Goal: Task Accomplishment & Management: Use online tool/utility

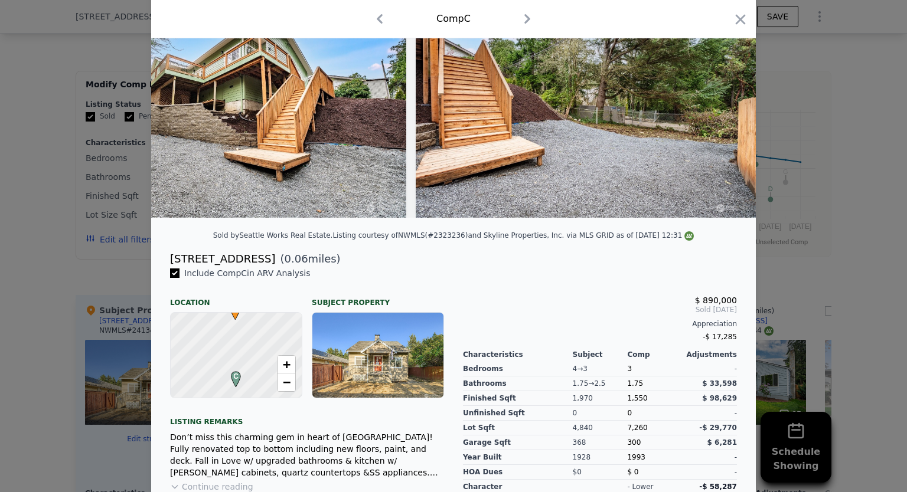
scroll to position [177, 0]
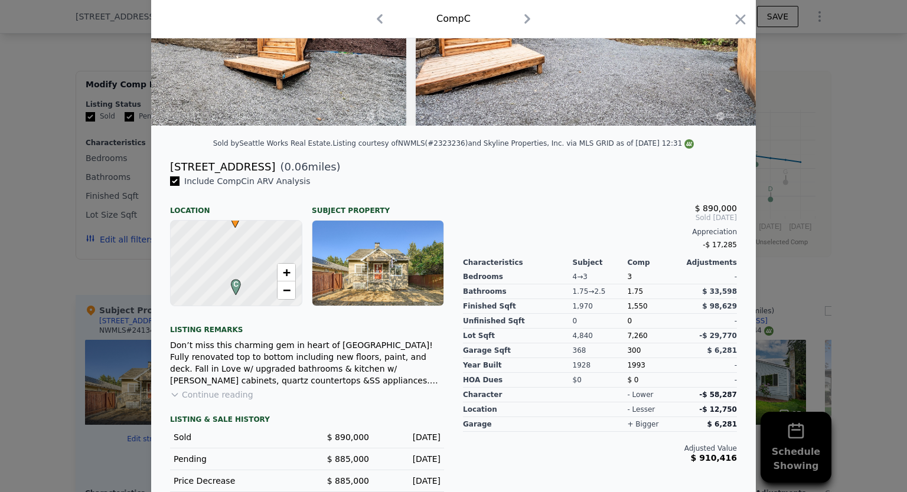
click at [231, 290] on span "C" at bounding box center [236, 284] width 16 height 11
drag, startPoint x: 268, startPoint y: 263, endPoint x: 269, endPoint y: 293, distance: 30.7
click at [269, 293] on div at bounding box center [236, 263] width 157 height 102
drag, startPoint x: 261, startPoint y: 268, endPoint x: 264, endPoint y: 281, distance: 13.3
click at [264, 281] on div at bounding box center [236, 263] width 157 height 102
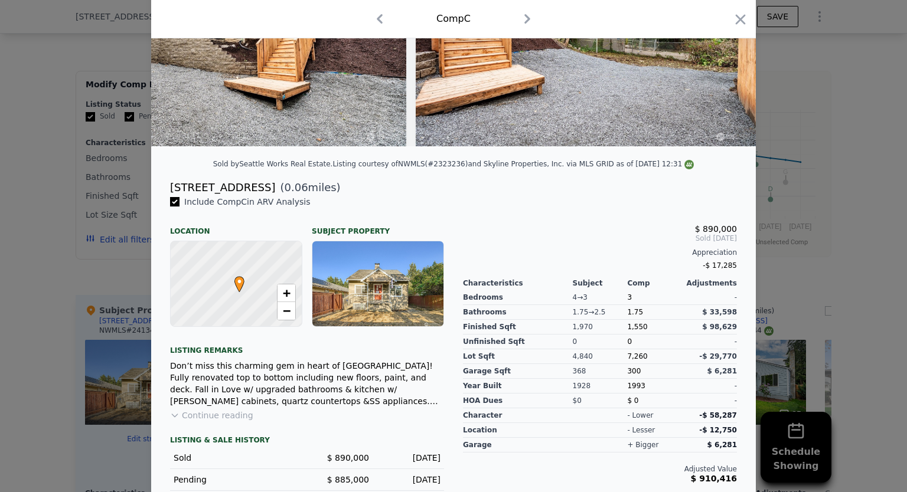
scroll to position [217, 0]
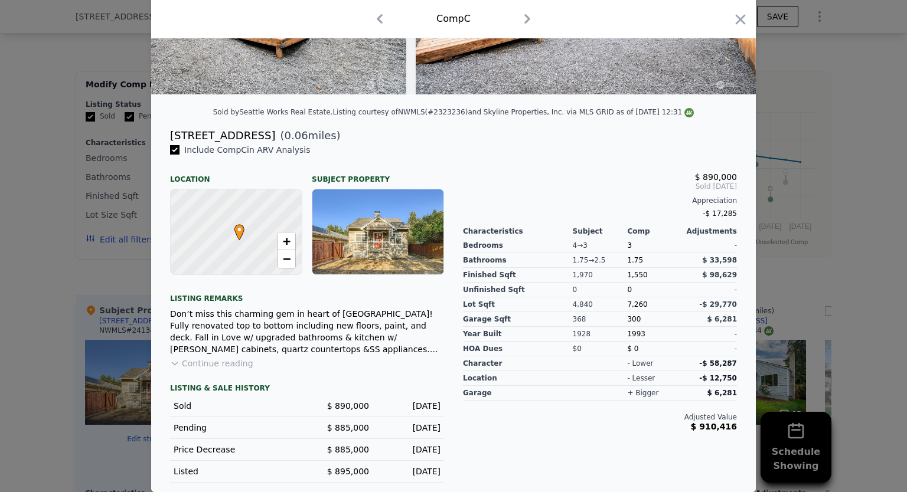
click at [733, 19] on icon "button" at bounding box center [740, 19] width 17 height 17
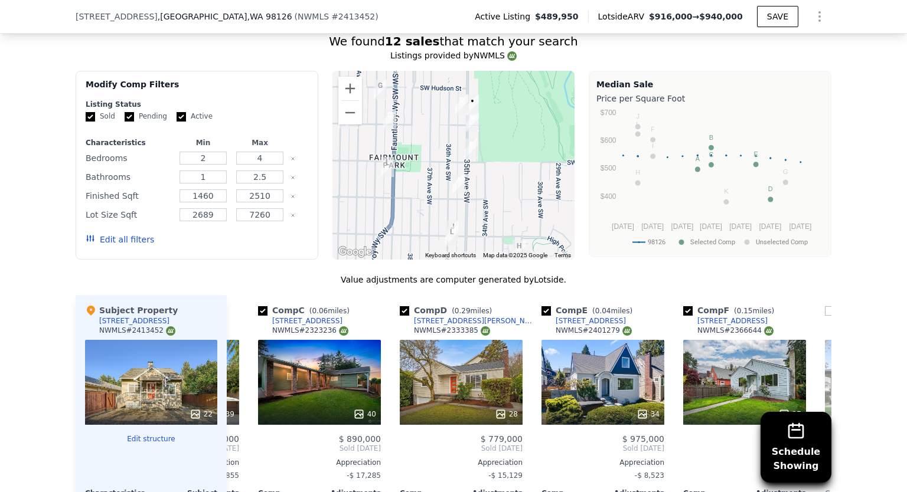
click at [456, 366] on div "28" at bounding box center [461, 382] width 123 height 85
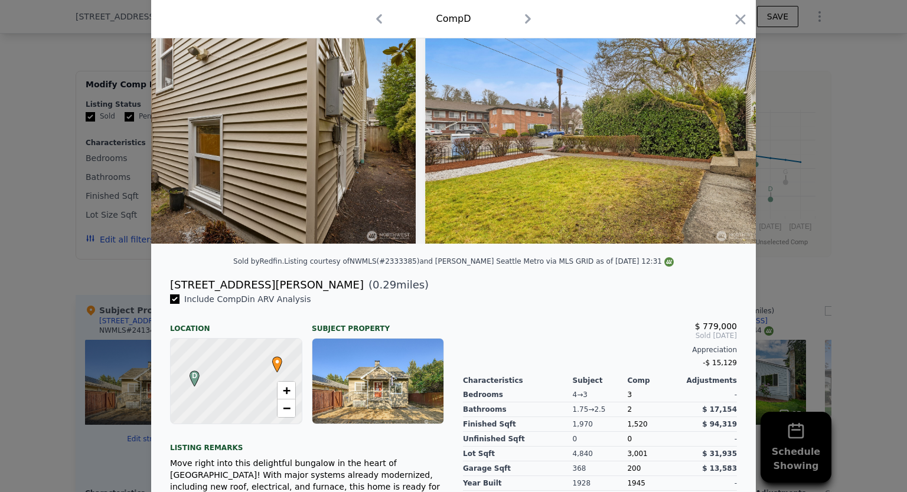
scroll to position [0, 9175]
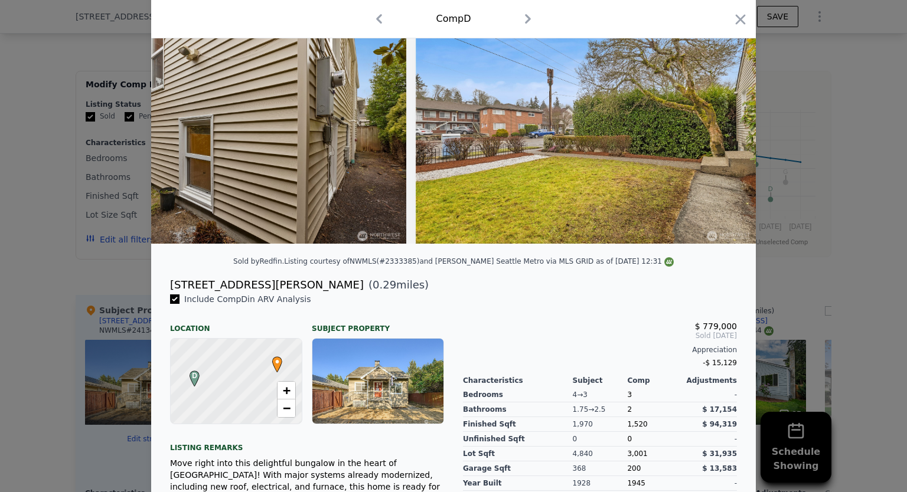
drag, startPoint x: 737, startPoint y: 19, endPoint x: 678, endPoint y: 96, distance: 96.5
click at [737, 20] on icon "button" at bounding box center [740, 19] width 10 height 10
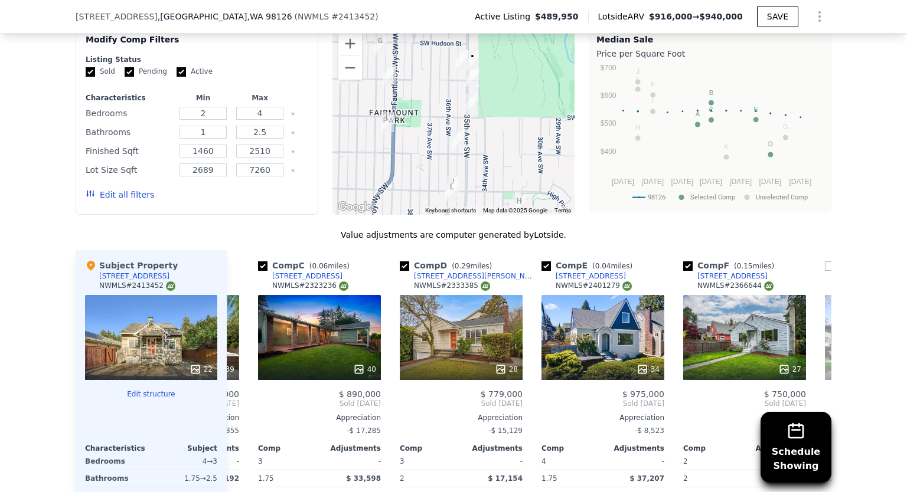
scroll to position [1176, 0]
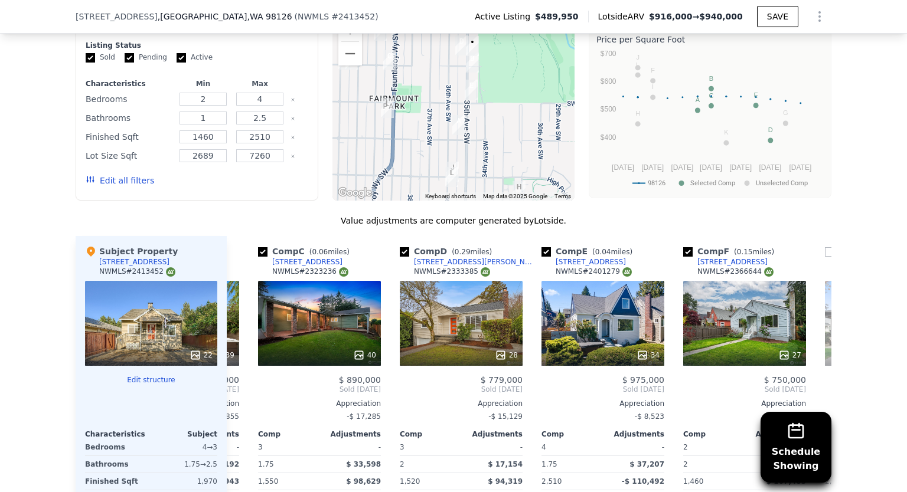
click at [338, 318] on div "40" at bounding box center [319, 323] width 123 height 85
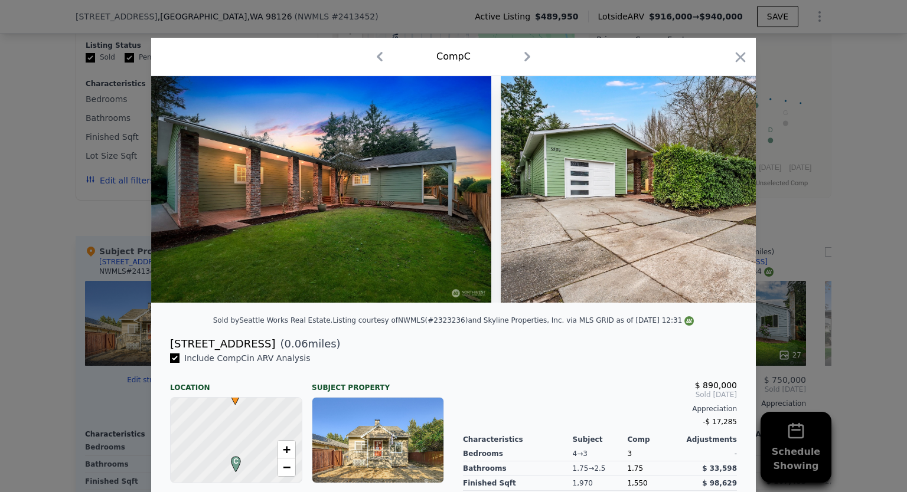
click at [722, 193] on icon at bounding box center [724, 190] width 7 height 12
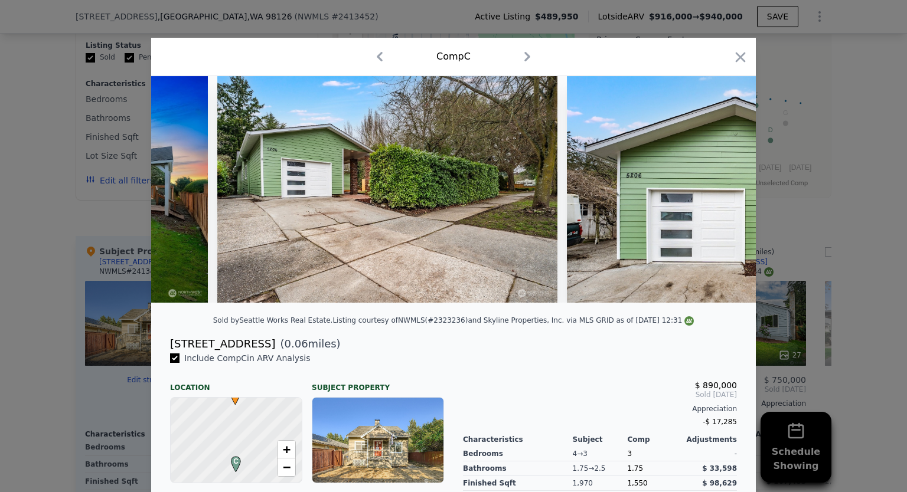
click at [739, 57] on icon "button" at bounding box center [740, 57] width 17 height 17
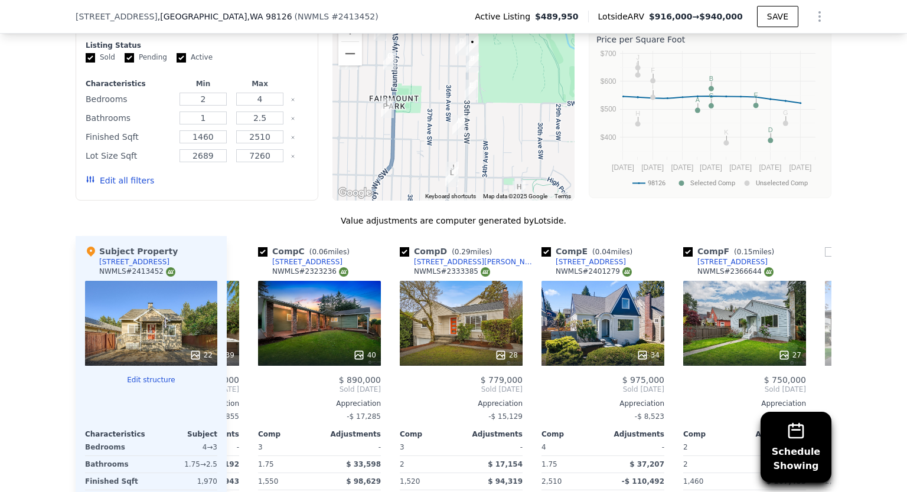
click at [153, 375] on button "Edit structure" at bounding box center [151, 379] width 132 height 9
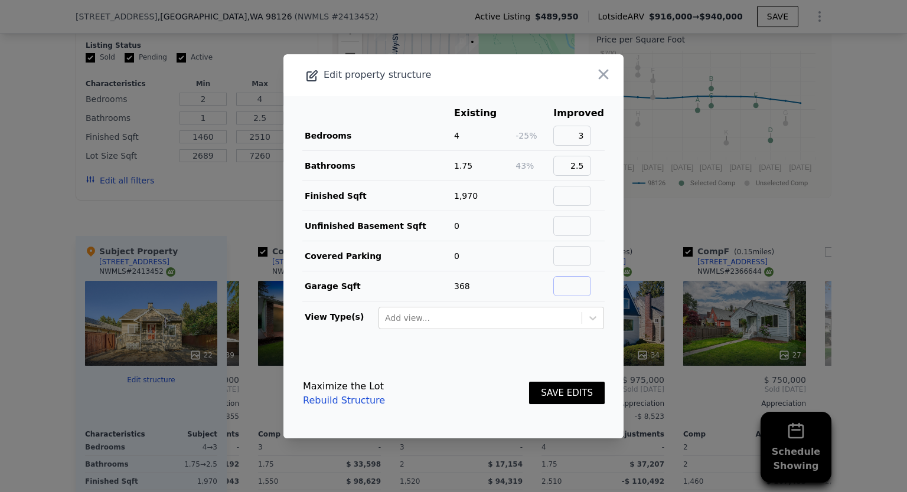
click at [562, 285] on input "text" at bounding box center [572, 286] width 38 height 20
type input "0"
click at [572, 395] on button "SAVE EDITS" at bounding box center [567, 393] width 76 height 23
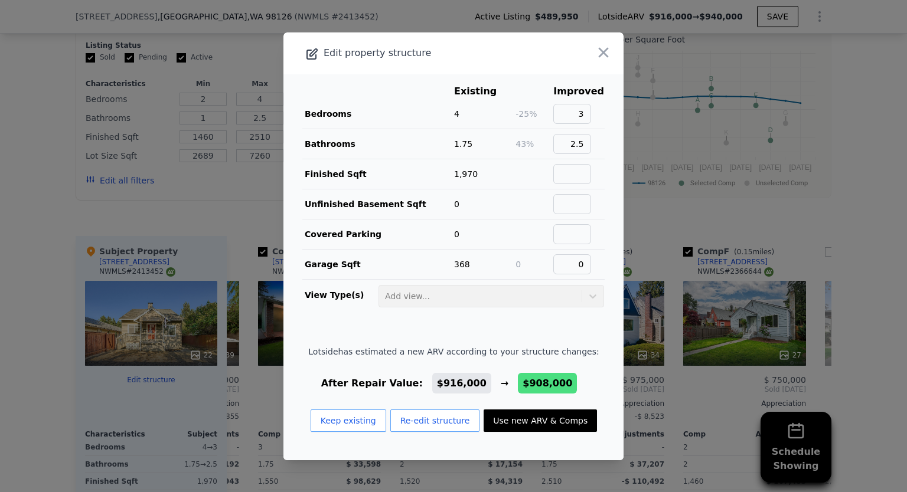
click at [562, 423] on button "Use new ARV & Comps" at bounding box center [539, 421] width 113 height 22
checkbox input "true"
type input "$ 908,000"
type input "$ 310,877"
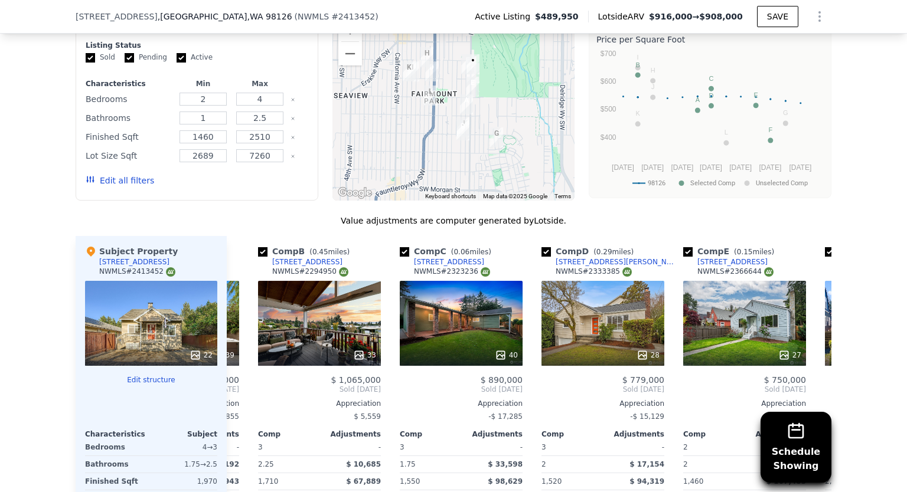
click at [258, 247] on input "checkbox" at bounding box center [262, 251] width 9 height 9
checkbox input "false"
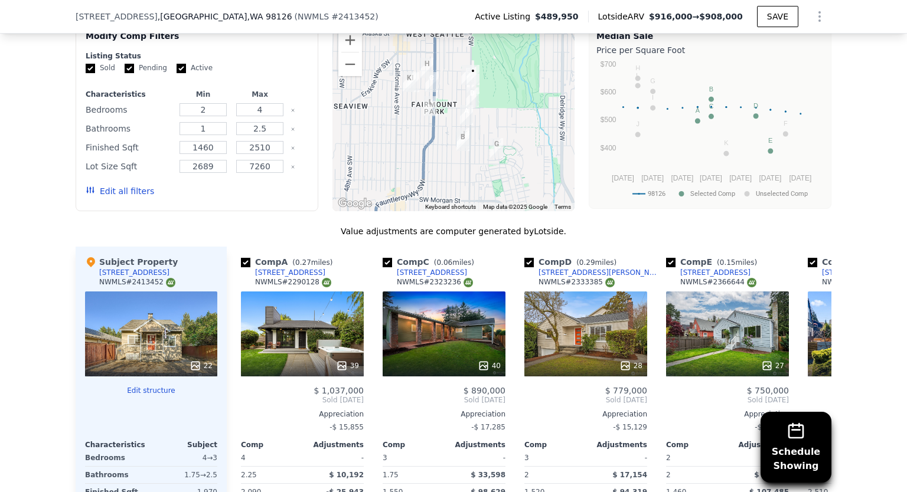
scroll to position [1235, 0]
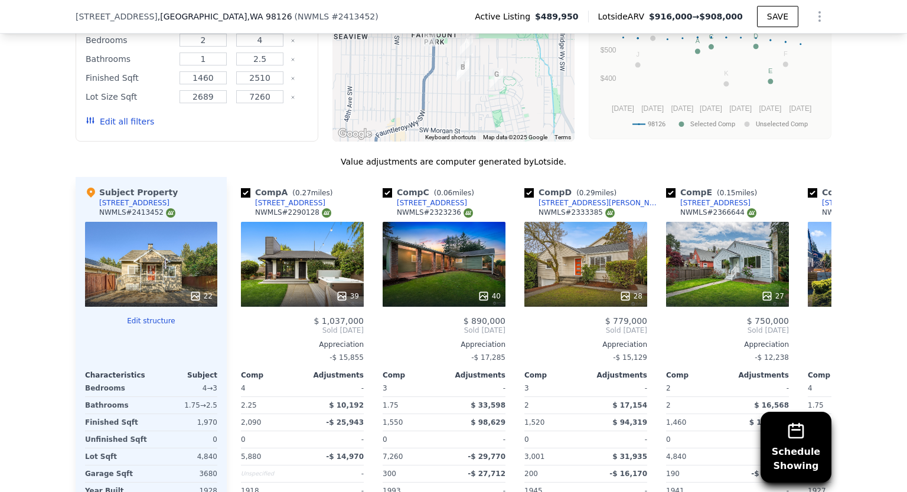
click at [299, 247] on div "39" at bounding box center [302, 264] width 123 height 85
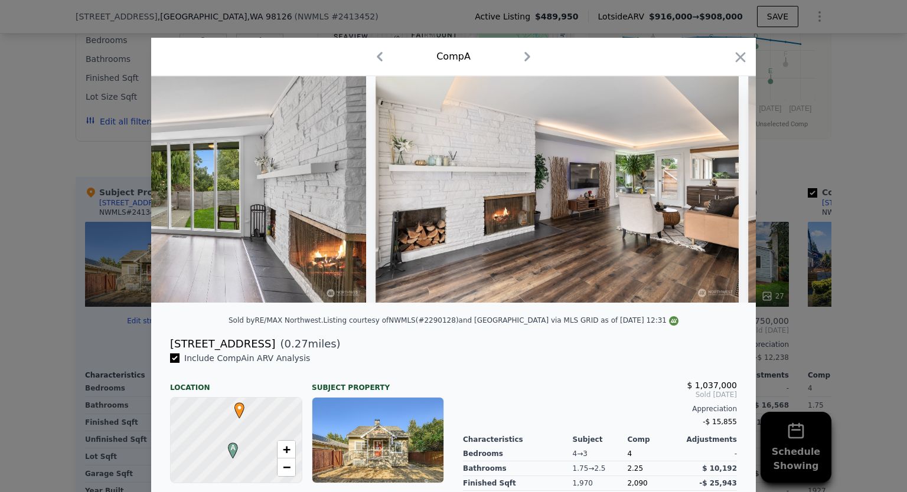
scroll to position [0, 2116]
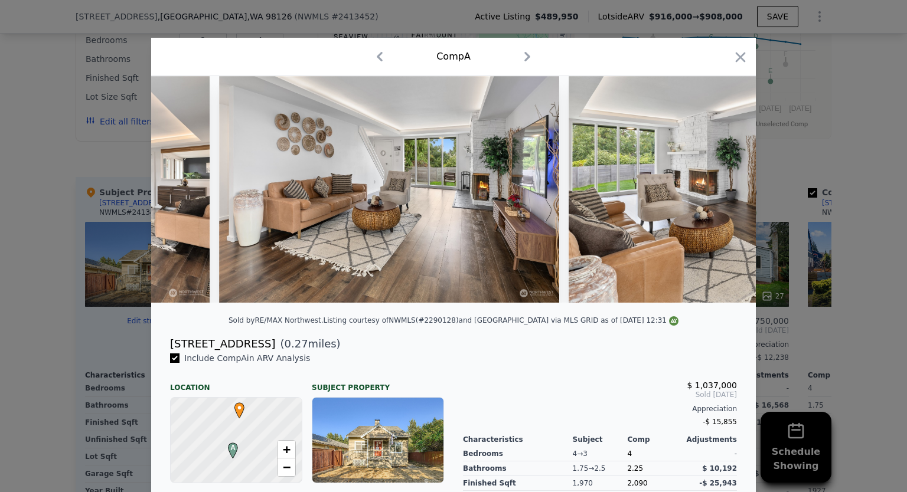
click at [364, 312] on div at bounding box center [453, 194] width 604 height 236
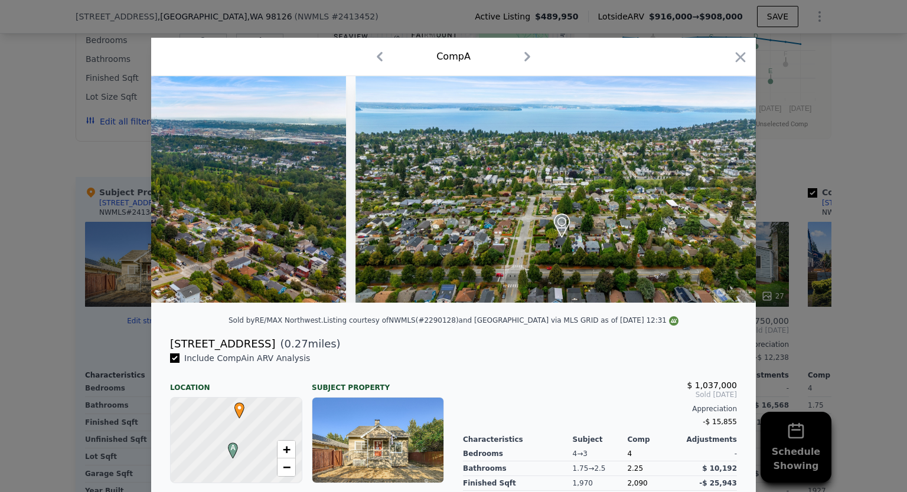
scroll to position [0, 13299]
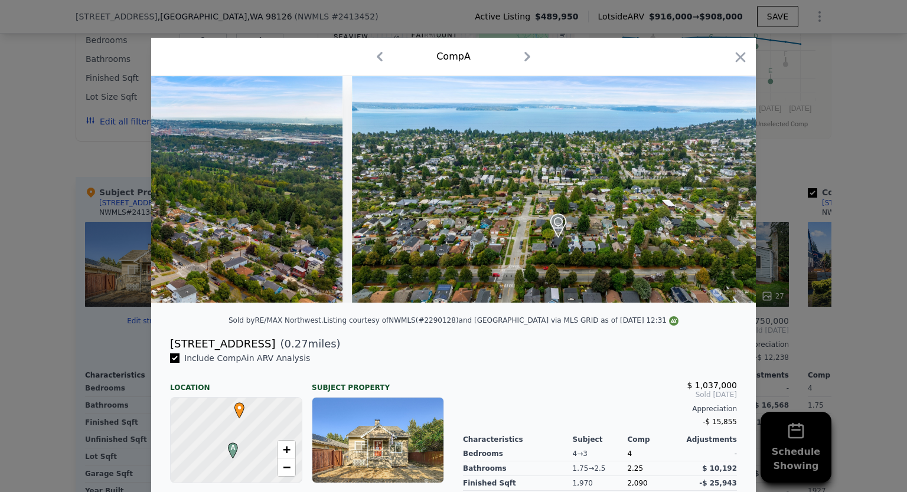
click at [736, 60] on icon "button" at bounding box center [740, 57] width 17 height 17
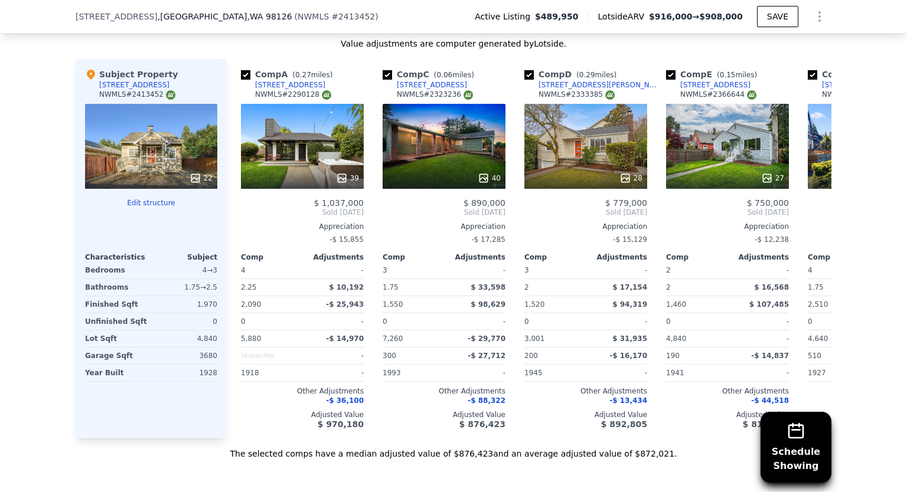
scroll to position [1294, 0]
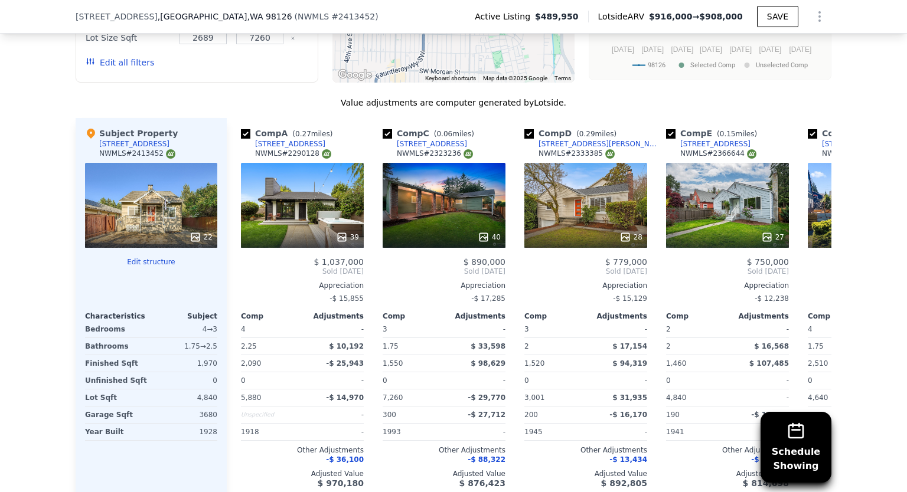
click at [312, 205] on div "39" at bounding box center [302, 205] width 123 height 85
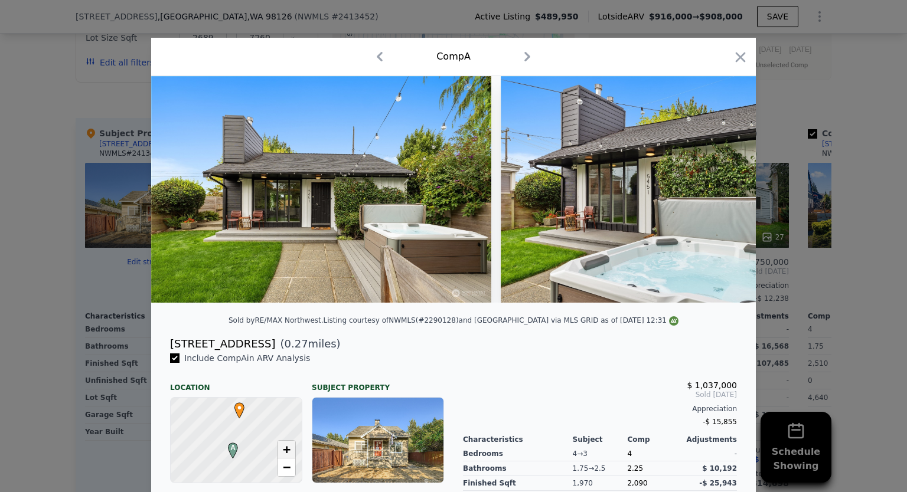
click at [286, 457] on span "+" at bounding box center [287, 449] width 8 height 15
drag, startPoint x: 256, startPoint y: 441, endPoint x: 261, endPoint y: 414, distance: 27.7
click at [261, 414] on div at bounding box center [236, 436] width 157 height 102
click at [283, 457] on span "+" at bounding box center [287, 449] width 8 height 15
drag, startPoint x: 252, startPoint y: 420, endPoint x: 276, endPoint y: 459, distance: 45.9
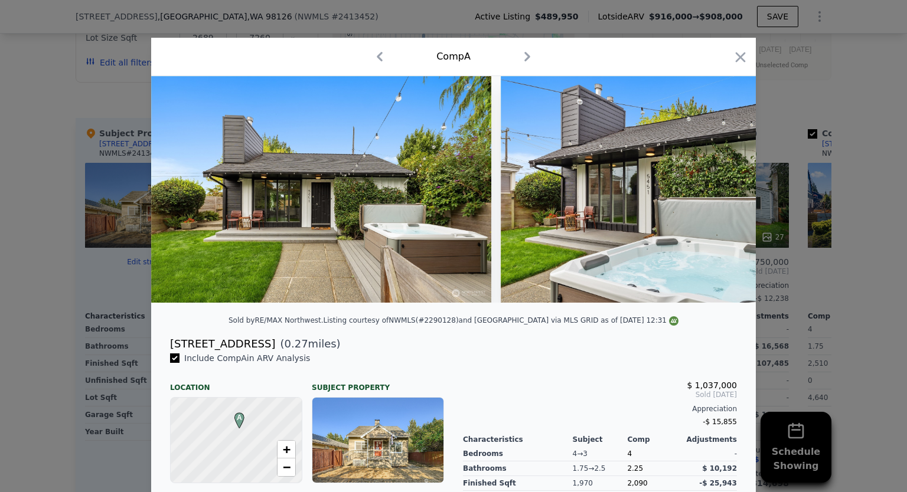
click at [255, 418] on div at bounding box center [236, 440] width 157 height 102
click at [283, 454] on span "+" at bounding box center [287, 449] width 8 height 15
click at [283, 456] on span "+" at bounding box center [287, 449] width 8 height 15
click at [737, 55] on icon "button" at bounding box center [740, 57] width 10 height 10
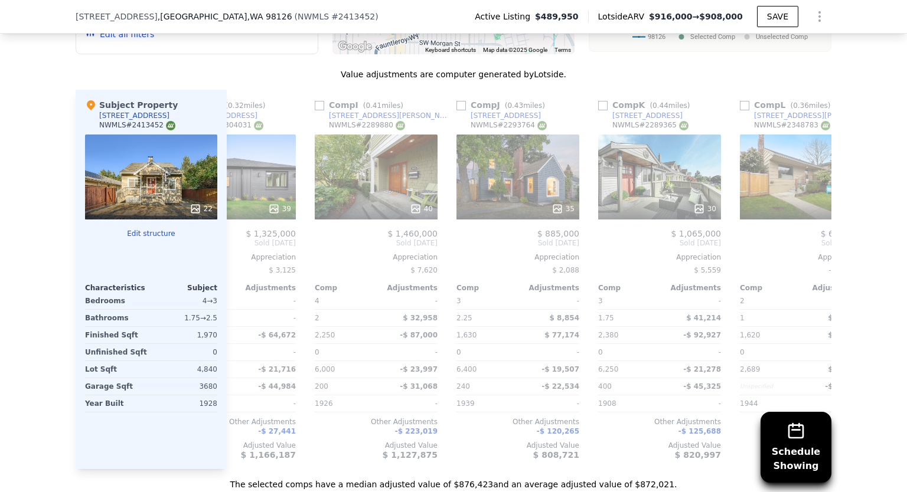
scroll to position [1294, 0]
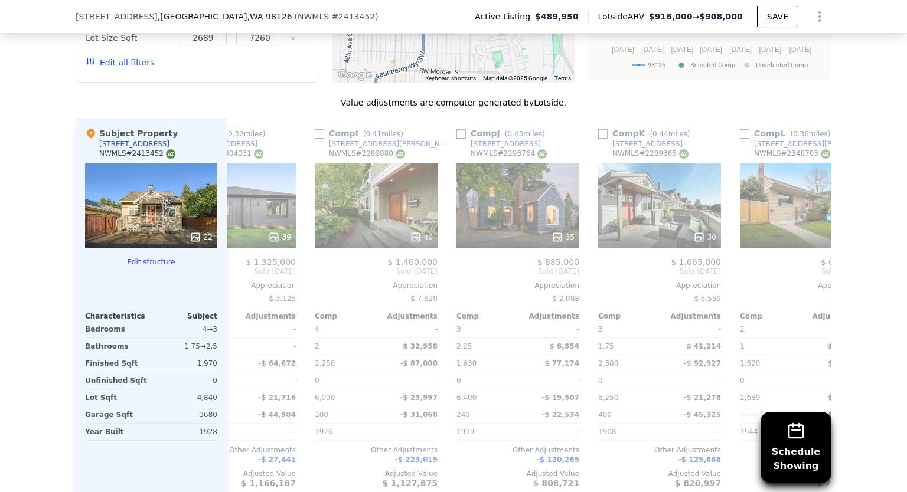
drag, startPoint x: 456, startPoint y: 125, endPoint x: 478, endPoint y: 312, distance: 189.0
click at [459, 129] on input "checkbox" at bounding box center [460, 133] width 9 height 9
checkbox input "true"
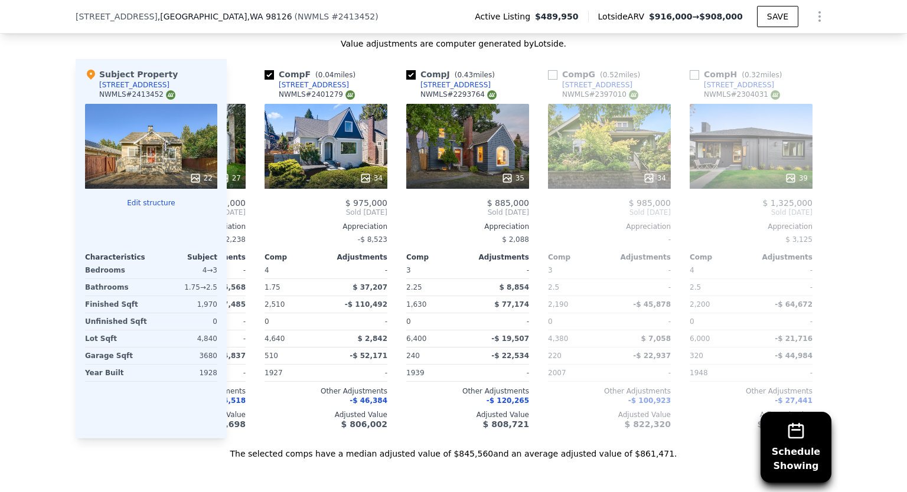
scroll to position [0, 538]
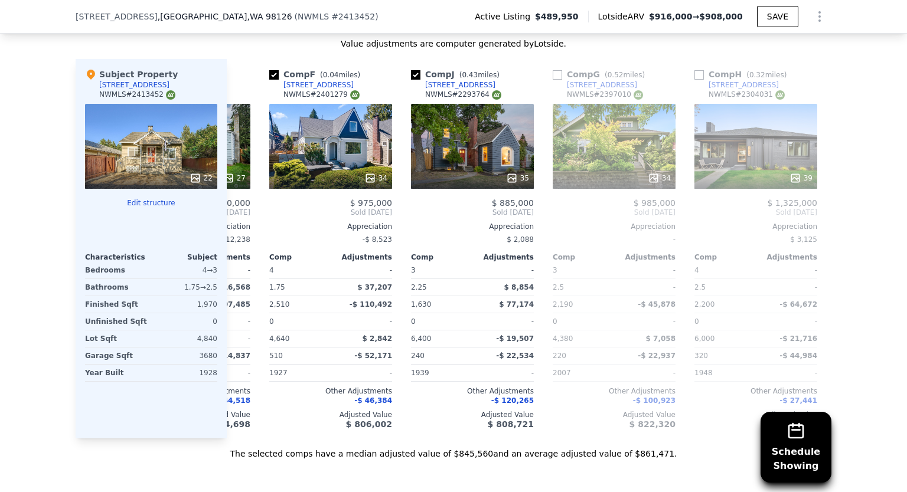
click at [439, 153] on div "35" at bounding box center [472, 146] width 123 height 85
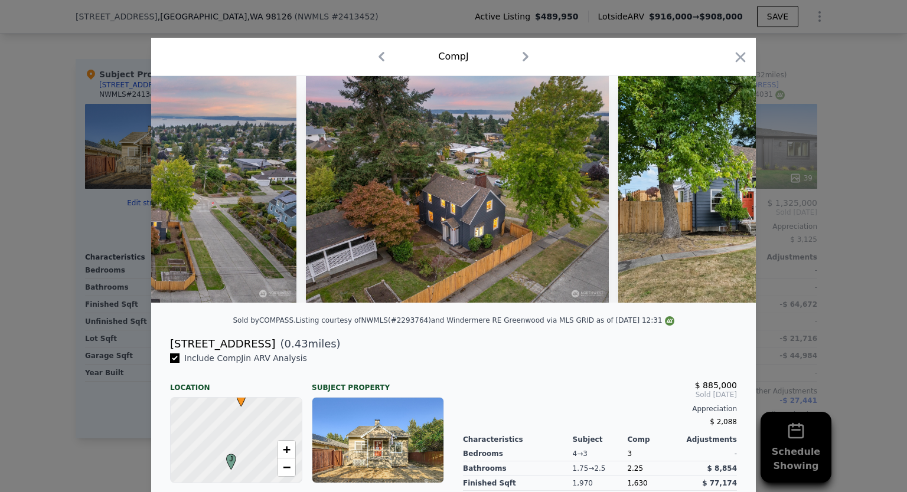
scroll to position [0, 11354]
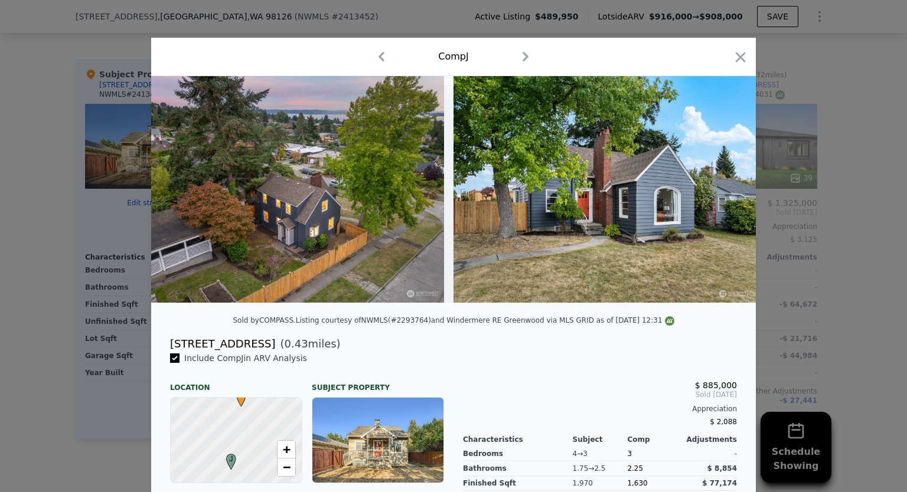
click at [733, 51] on icon "button" at bounding box center [740, 57] width 17 height 17
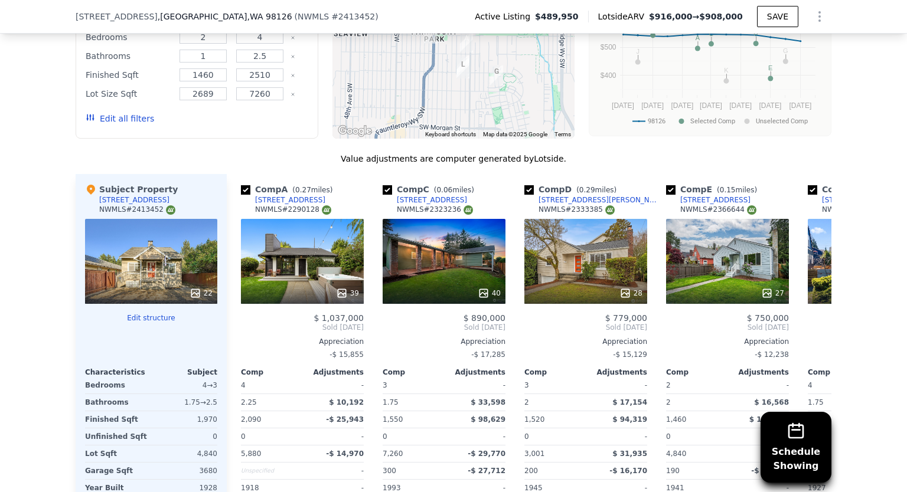
scroll to position [1235, 0]
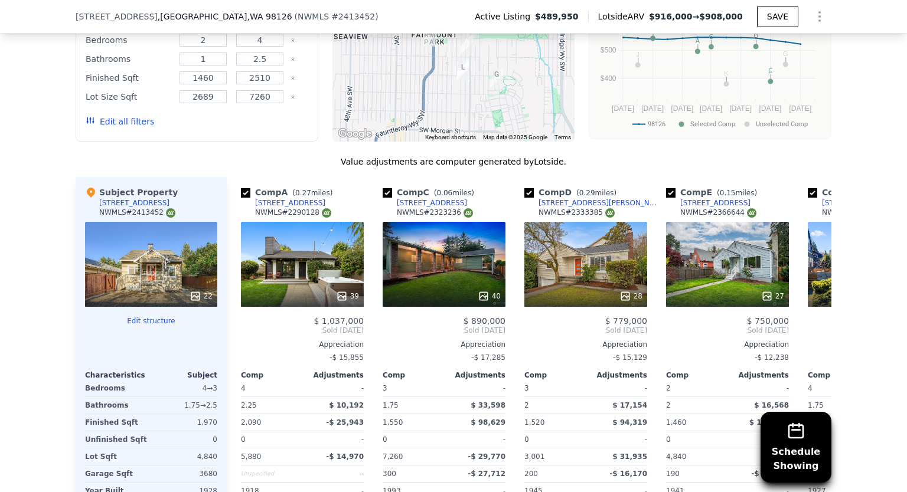
drag, startPoint x: 243, startPoint y: 186, endPoint x: 425, endPoint y: 295, distance: 212.3
click at [243, 188] on input "checkbox" at bounding box center [245, 192] width 9 height 9
checkbox input "false"
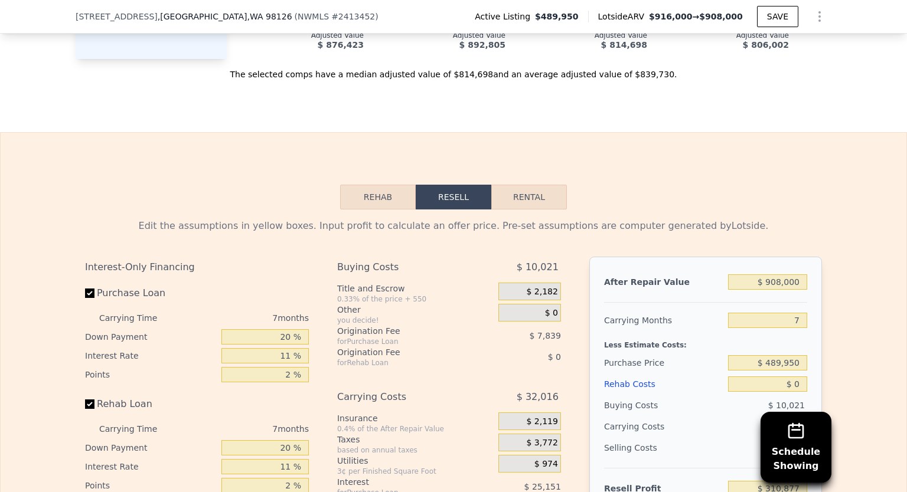
scroll to position [1766, 0]
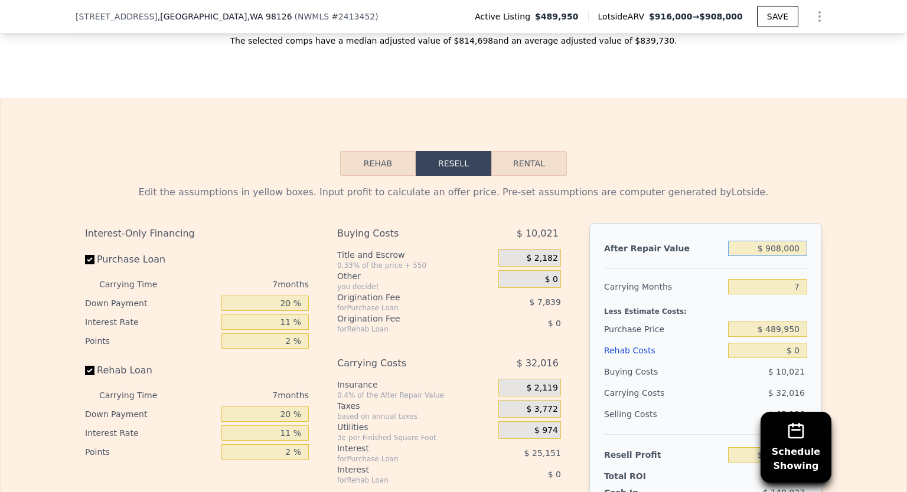
drag, startPoint x: 793, startPoint y: 247, endPoint x: 767, endPoint y: 256, distance: 27.3
click at [767, 256] on div "$ 908,000" at bounding box center [767, 248] width 79 height 21
type input "$ 850"
type input "-$ 529,630"
type input "$ 850,000"
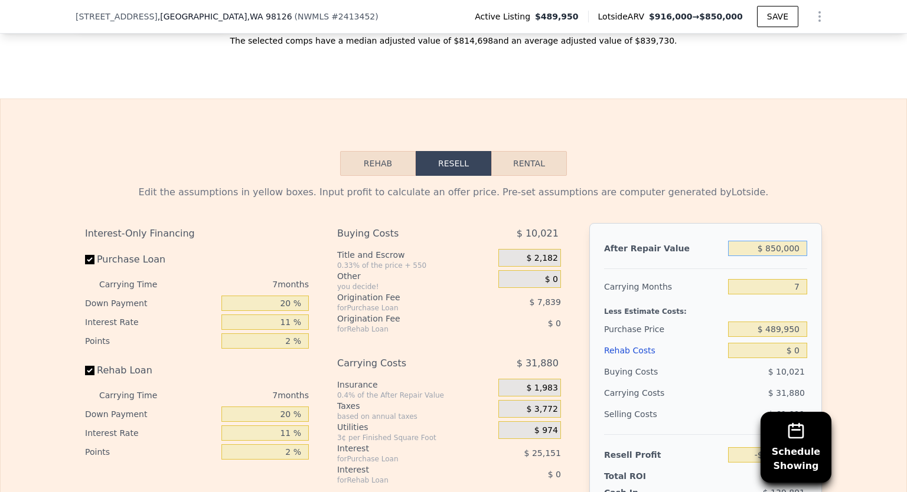
type input "$ 257,138"
type input "$ 850,000"
drag, startPoint x: 794, startPoint y: 329, endPoint x: 789, endPoint y: 351, distance: 23.1
click at [770, 335] on div "$ 489,950" at bounding box center [767, 329] width 79 height 21
click at [795, 351] on input "$ 0" at bounding box center [767, 350] width 79 height 15
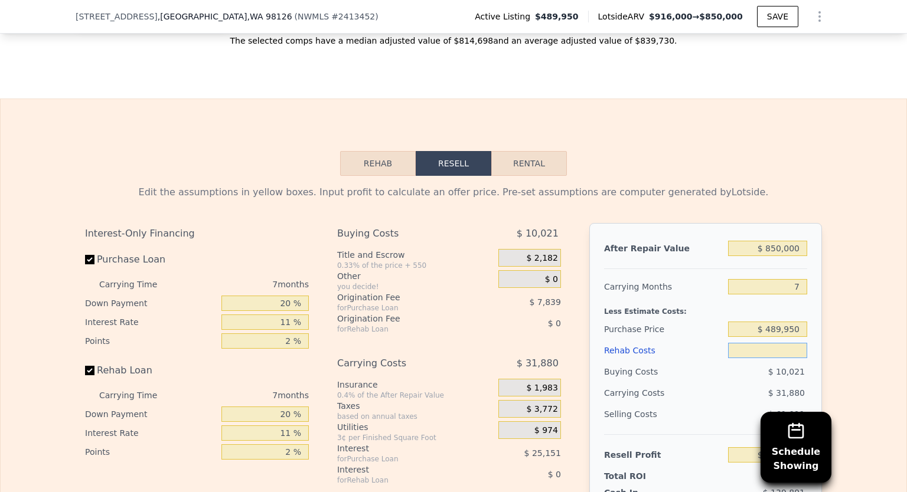
type input "$ 1"
type input "$ 257,137"
type input "$ 15"
type input "$ 257,123"
type input "$ 150"
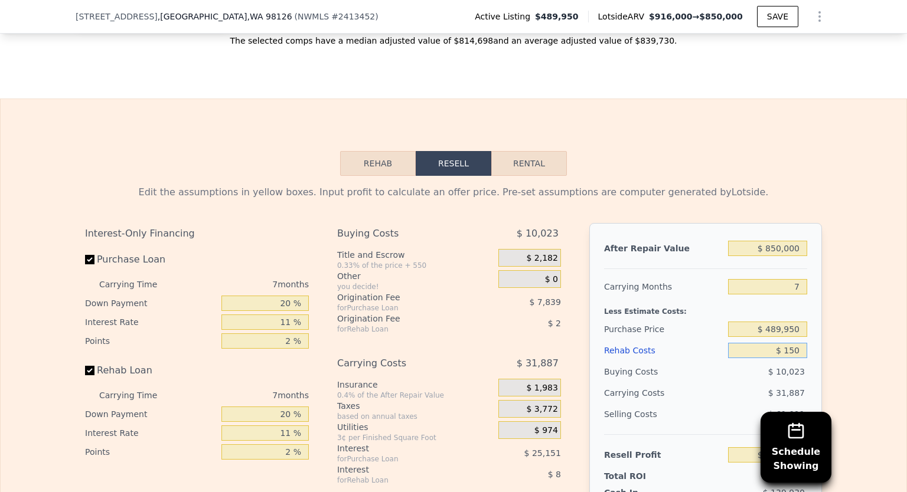
type input "$ 256,979"
type input "$ 150,000"
type input "$ 97,038"
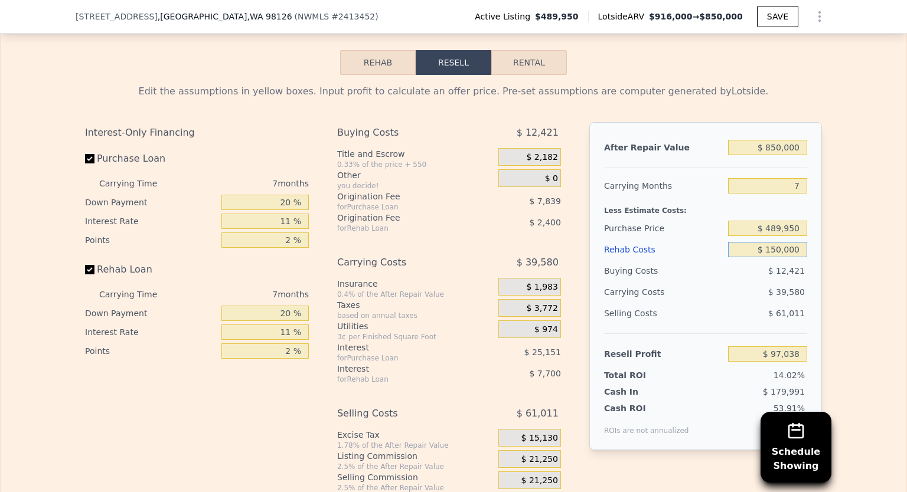
scroll to position [1851, 0]
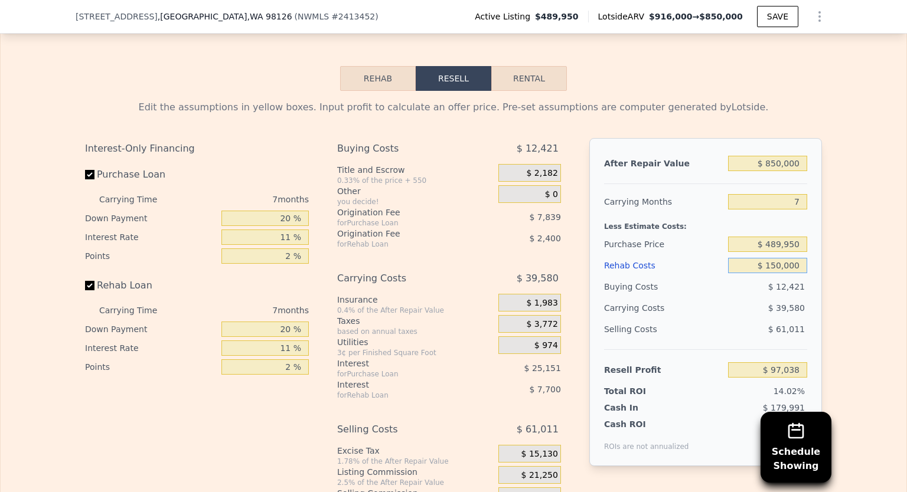
type input "$ 150,000"
drag, startPoint x: 812, startPoint y: 251, endPoint x: 812, endPoint y: 236, distance: 14.8
click at [812, 248] on div "After Repair Value $ 850,000 Carrying Months 7 Less Estimate Costs: Purchase Pr…" at bounding box center [705, 302] width 233 height 328
click at [789, 203] on input "7" at bounding box center [767, 201] width 79 height 15
type input "10"
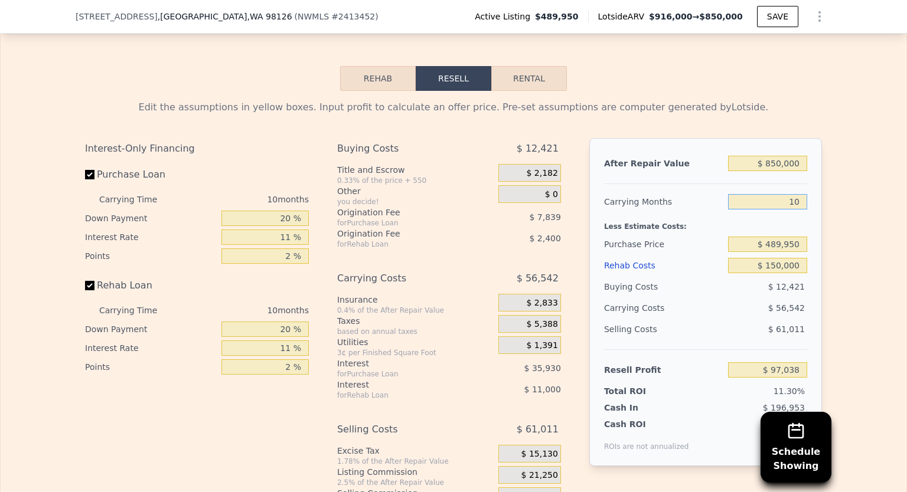
type input "$ 80,076"
type input "10"
click at [806, 291] on div "After Repair Value $ 850,000 Carrying Months 10 Less Estimate Costs: Purchase P…" at bounding box center [705, 302] width 233 height 328
drag, startPoint x: 774, startPoint y: 264, endPoint x: 780, endPoint y: 267, distance: 6.6
click at [776, 265] on input "$ 150,000" at bounding box center [767, 265] width 79 height 15
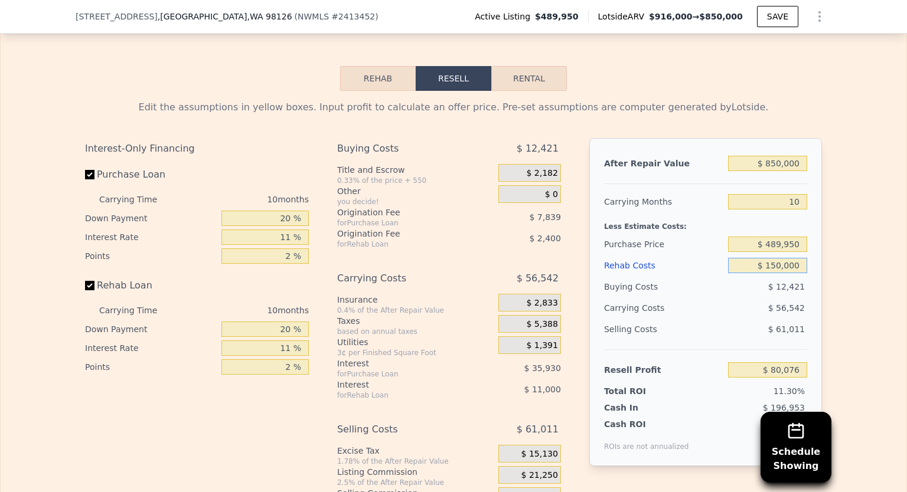
type input "$ 10,000"
type input "$ 232,586"
type input "$ 160,000"
type input "$ 69,186"
type input "$ 160,000"
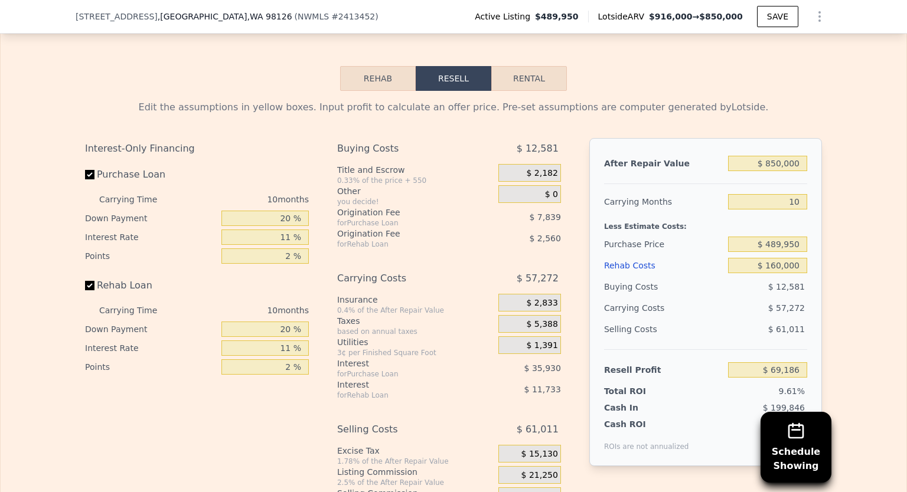
click at [810, 295] on div "After Repair Value $ 850,000 Carrying Months 10 Less Estimate Costs: Purchase P…" at bounding box center [705, 302] width 233 height 328
drag, startPoint x: 796, startPoint y: 199, endPoint x: 786, endPoint y: 202, distance: 10.1
click at [786, 202] on input "10" at bounding box center [767, 201] width 79 height 15
type input "8"
type input "$ 80,639"
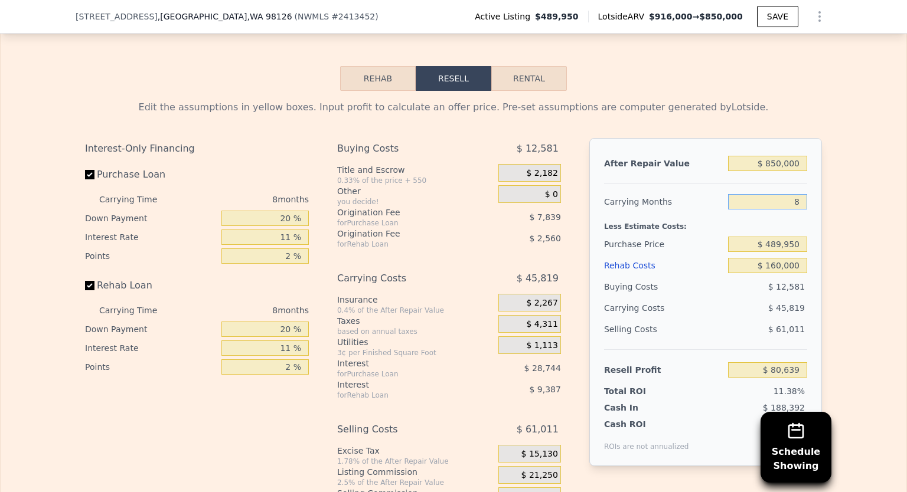
type input "8"
click at [803, 219] on div "After Repair Value $ 850,000 Carrying Months 8 Less Estimate Costs: Purchase Pr…" at bounding box center [705, 302] width 233 height 328
click at [833, 151] on div "Edit the assumptions in yellow boxes. Input profit to calculate an offer price.…" at bounding box center [453, 310] width 905 height 439
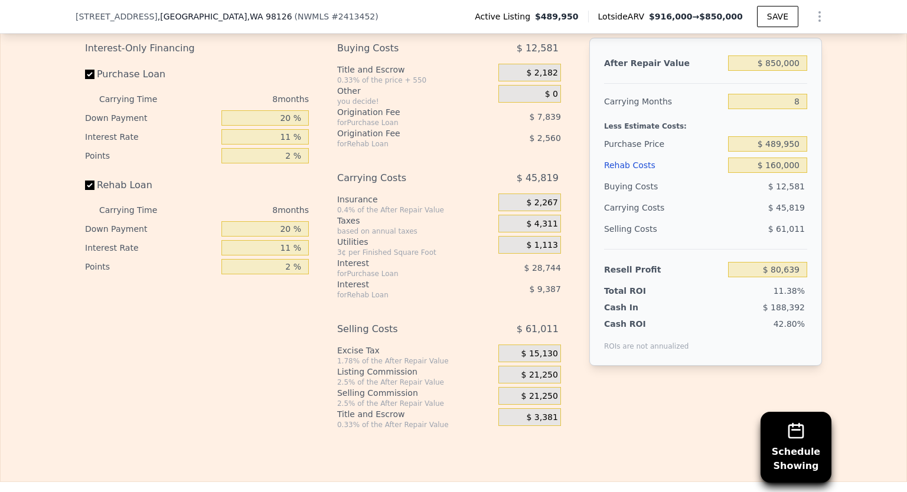
scroll to position [1890, 0]
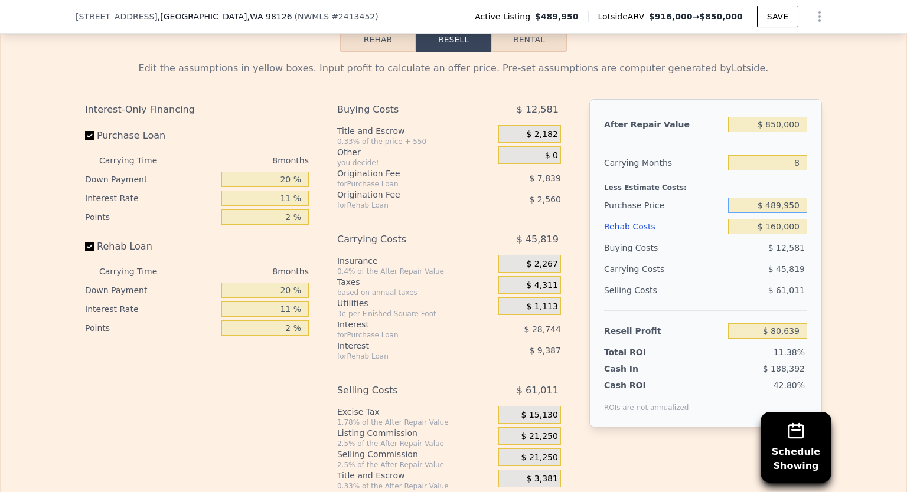
click at [774, 204] on input "$ 489,950" at bounding box center [767, 205] width 79 height 15
drag, startPoint x: 779, startPoint y: 203, endPoint x: 787, endPoint y: 205, distance: 8.5
click at [774, 204] on input "$ 489,950" at bounding box center [767, 205] width 79 height 15
drag, startPoint x: 795, startPoint y: 204, endPoint x: 772, endPoint y: 209, distance: 23.5
click at [772, 209] on input "$ 489,950" at bounding box center [767, 205] width 79 height 15
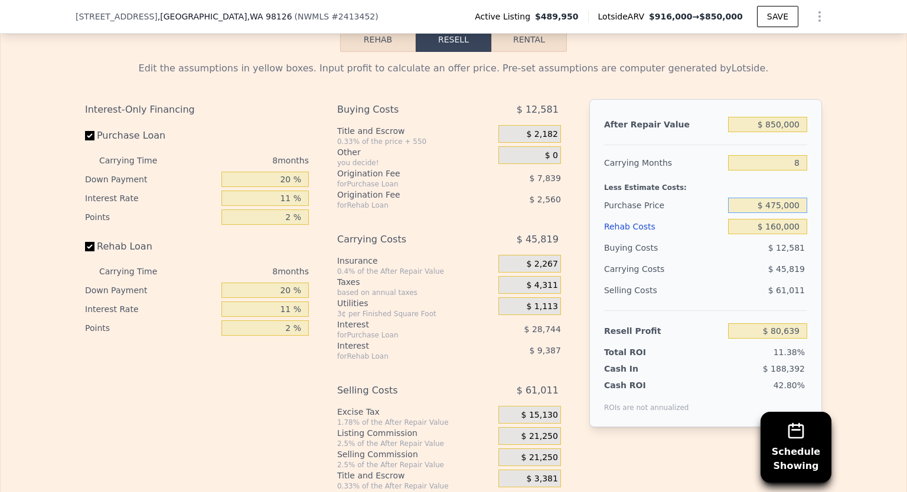
type input "$ 475,000"
click at [808, 243] on div "After Repair Value $ 850,000 Carrying Months 8 Less Estimate Costs: Purchase Pr…" at bounding box center [705, 263] width 233 height 328
type input "$ 96,758"
drag, startPoint x: 779, startPoint y: 204, endPoint x: 771, endPoint y: 204, distance: 8.3
click at [771, 204] on input "$ 475,000" at bounding box center [767, 205] width 79 height 15
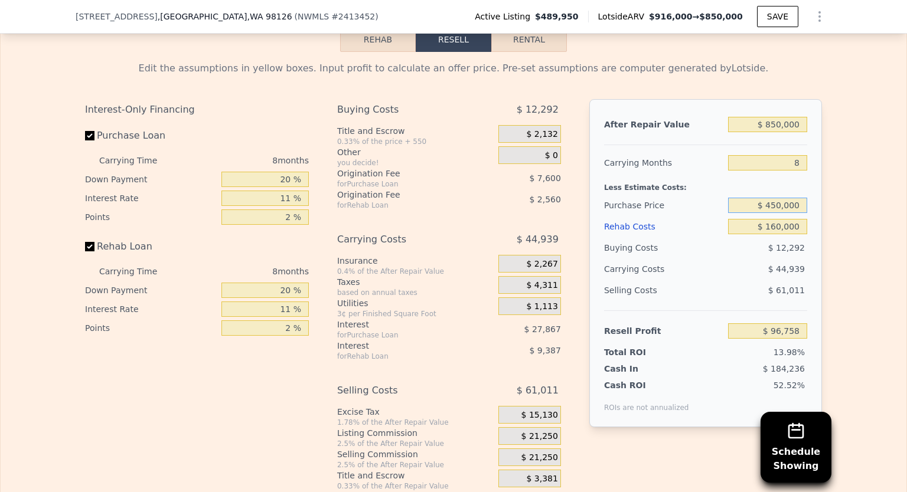
type input "$ 450,000"
click at [806, 253] on div "After Repair Value $ 850,000 Carrying Months 8 Less Estimate Costs: Purchase Pr…" at bounding box center [705, 263] width 233 height 328
type input "$ 123,705"
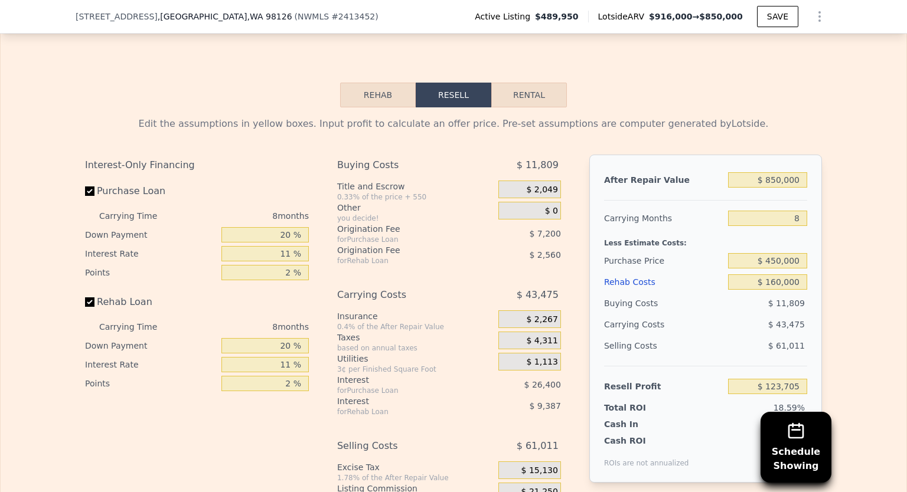
scroll to position [1772, 0]
